Goal: Navigation & Orientation: Find specific page/section

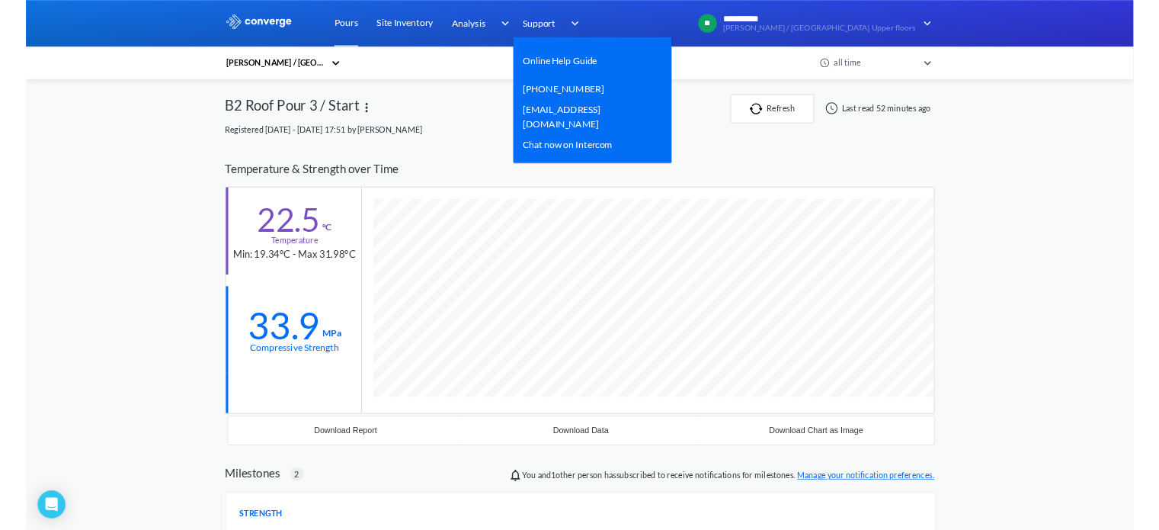
scroll to position [1040, 930]
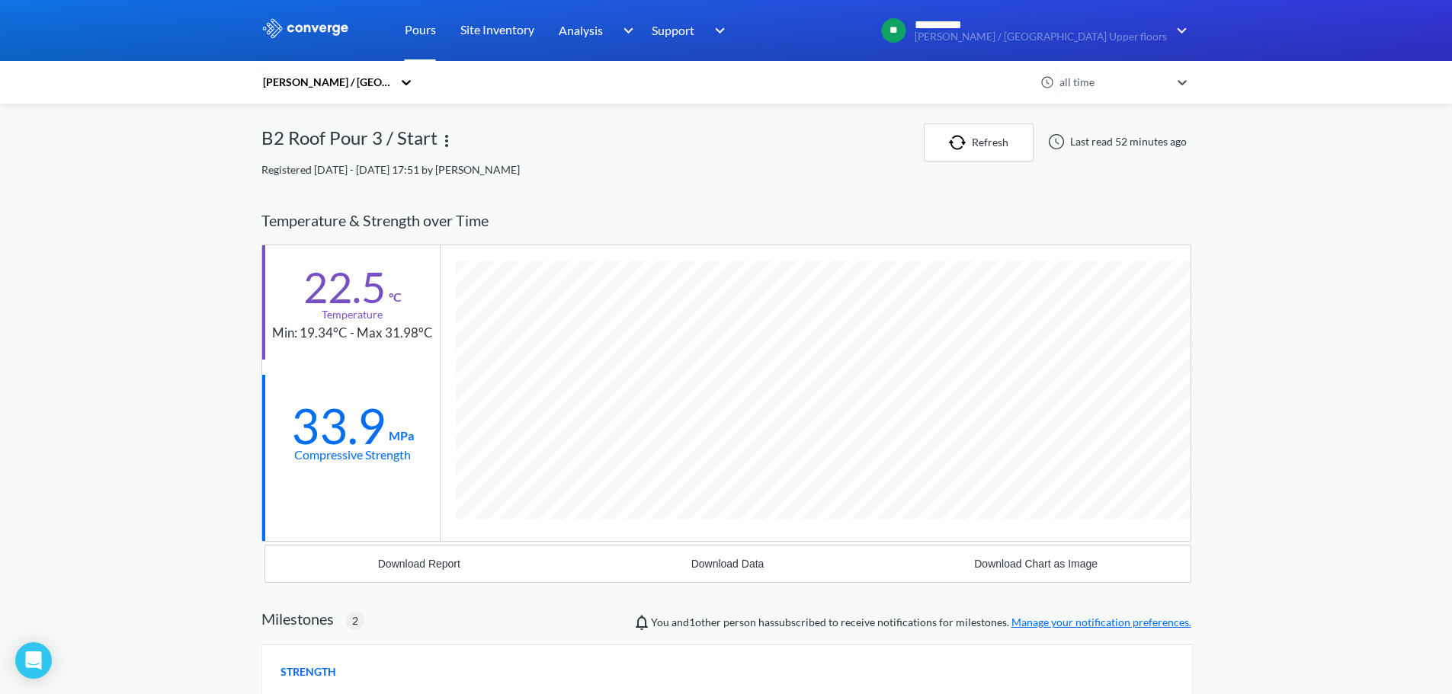
click at [409, 34] on link "Pours" at bounding box center [420, 30] width 31 height 61
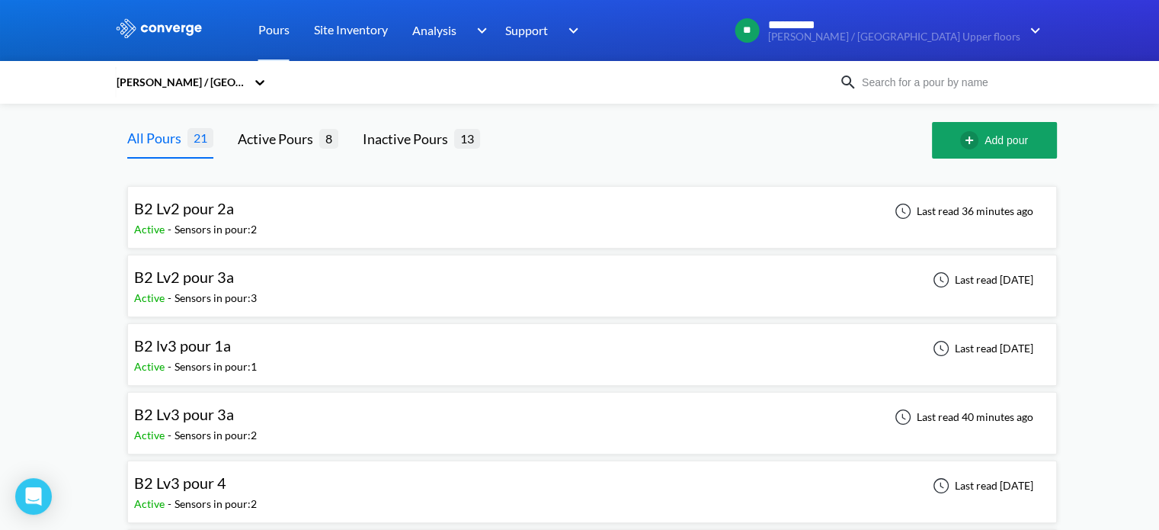
click at [241, 210] on div "B2 Lv2 pour 2a" at bounding box center [195, 209] width 123 height 24
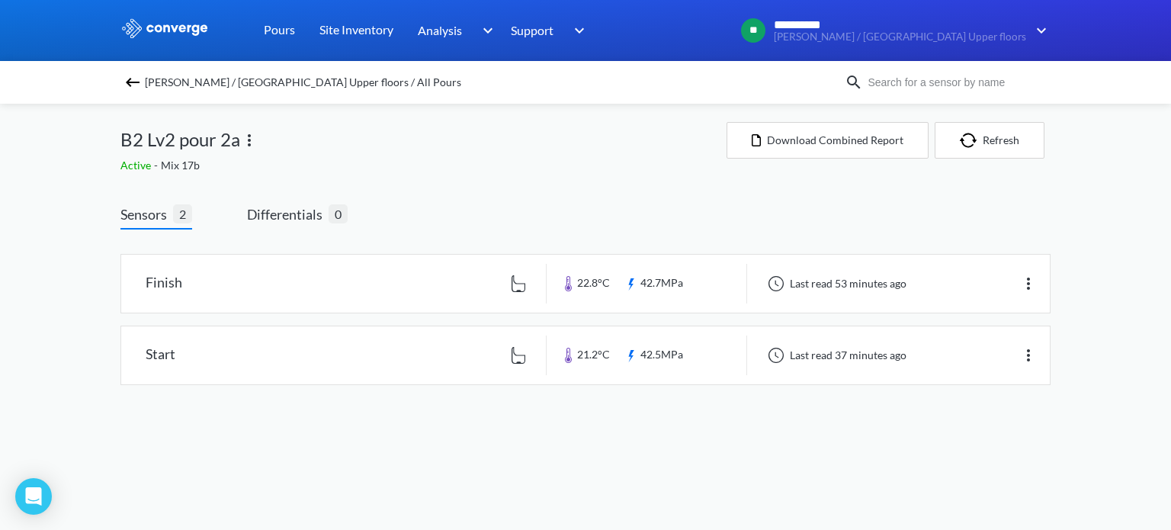
click at [134, 73] on img at bounding box center [132, 82] width 18 height 18
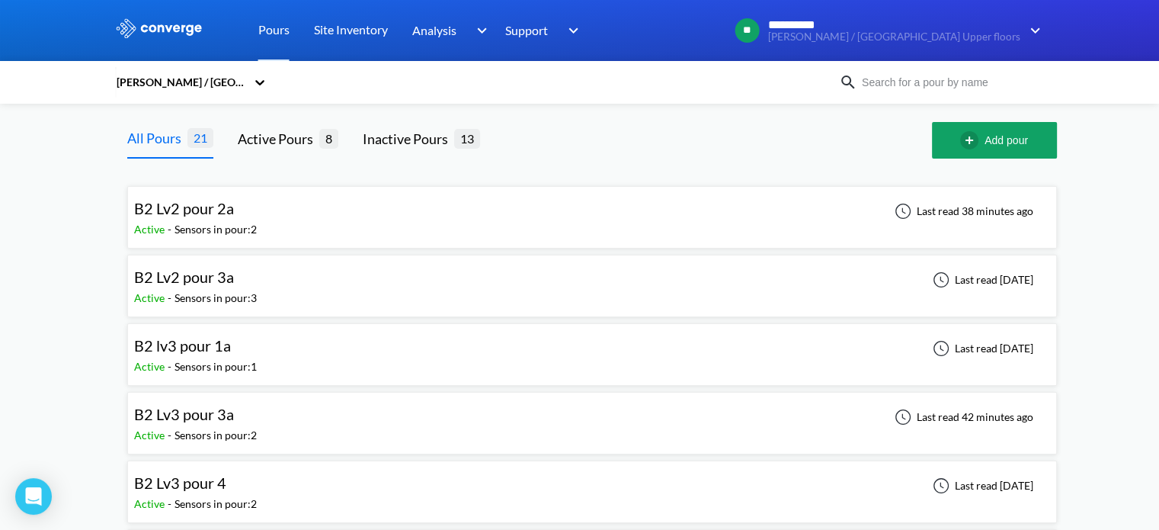
click at [191, 422] on span "B2 Lv3 pour 3a" at bounding box center [184, 414] width 100 height 18
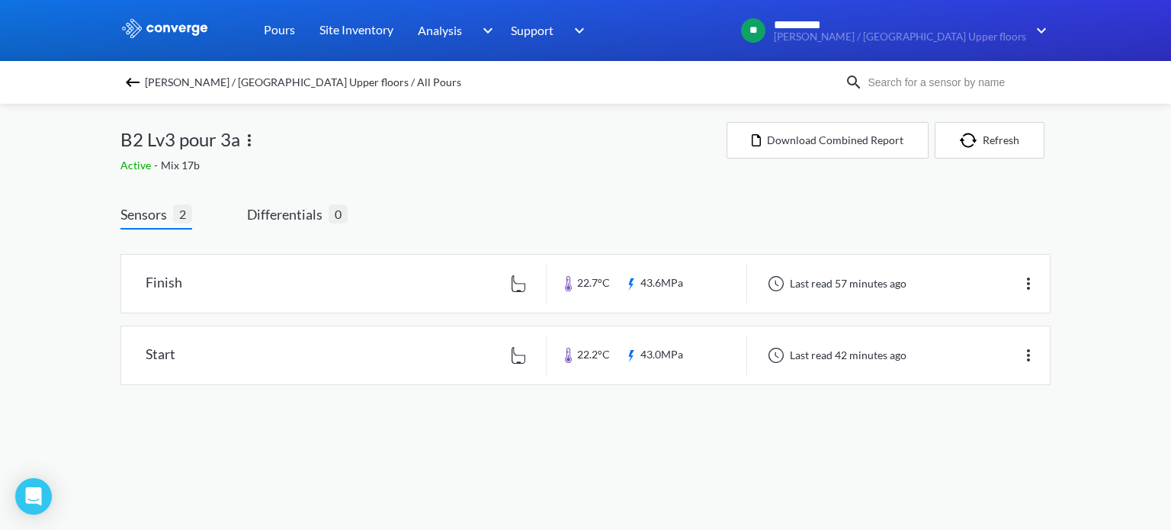
click at [137, 84] on img at bounding box center [132, 82] width 18 height 18
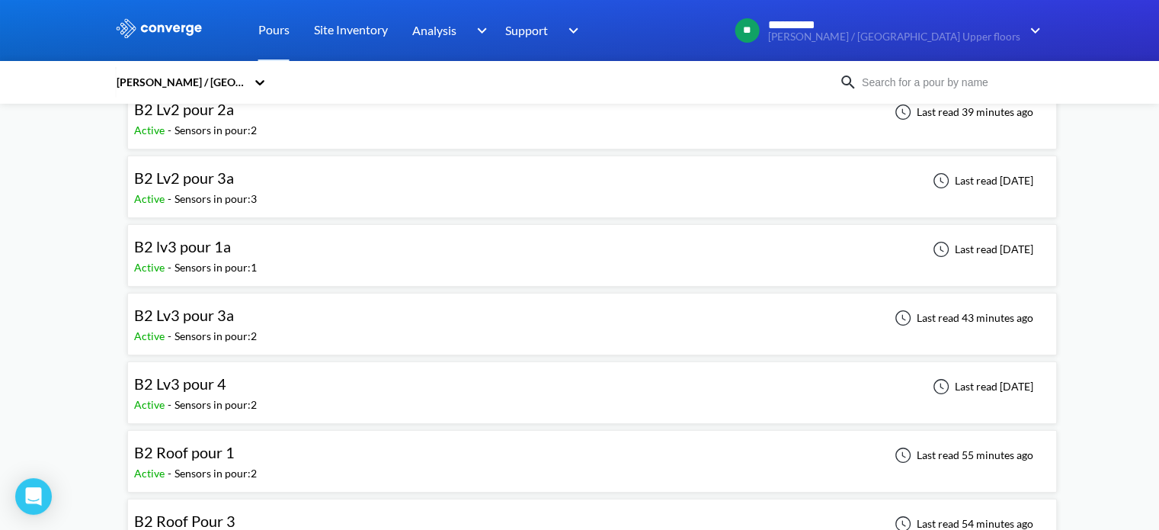
scroll to position [127, 0]
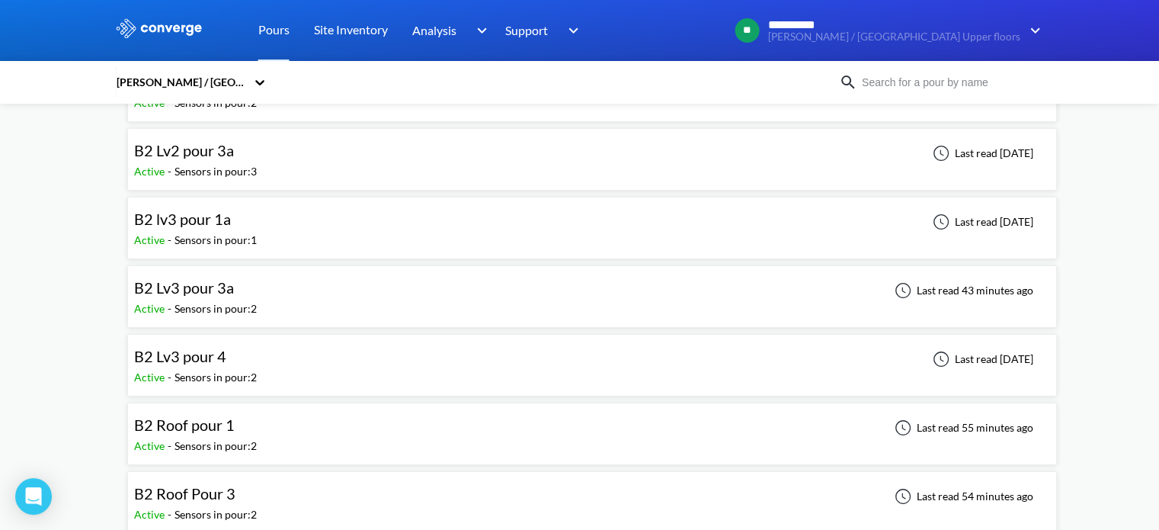
click at [276, 505] on div "B2 Roof Pour 3 Active - Sensors in pour: 2 Last read 54 minutes ago" at bounding box center [592, 502] width 916 height 49
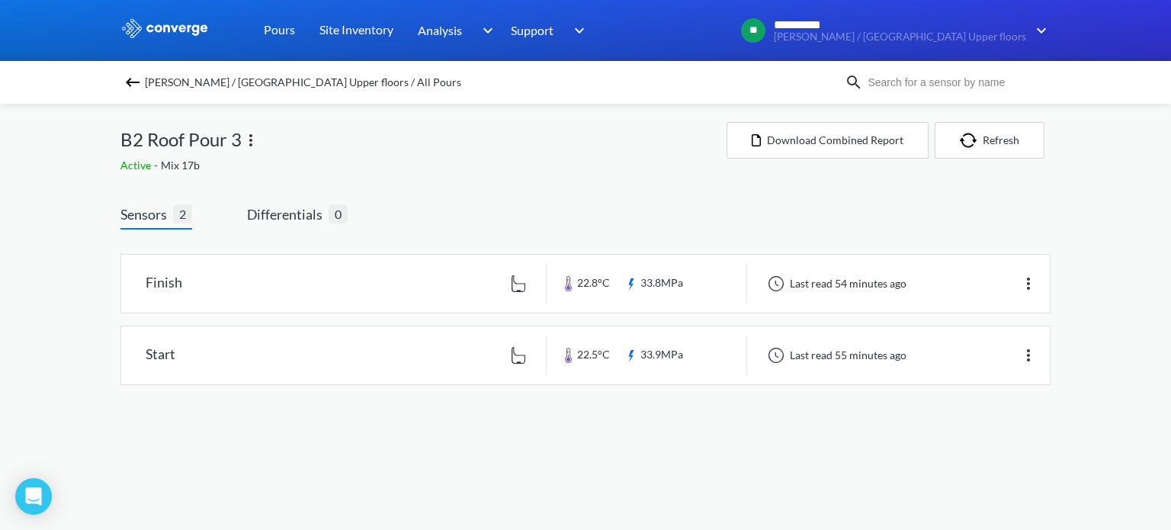
click at [127, 84] on img at bounding box center [132, 82] width 18 height 18
